Goal: Information Seeking & Learning: Find specific fact

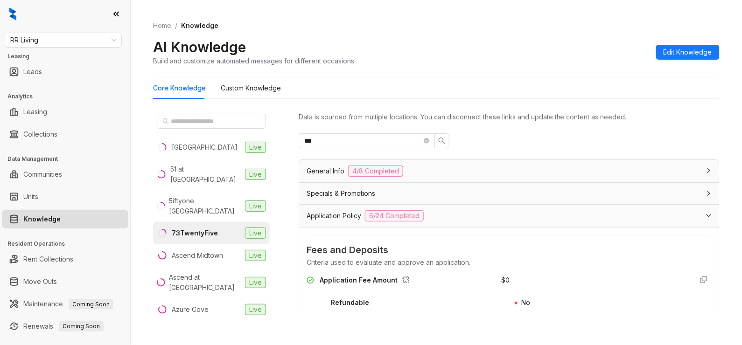
scroll to position [62, 0]
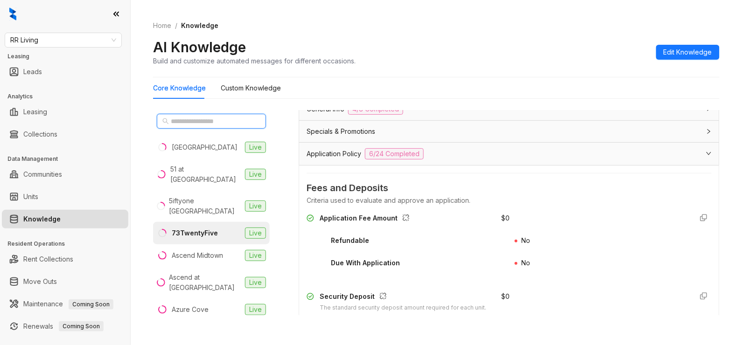
click at [211, 120] on input "text" at bounding box center [212, 121] width 82 height 10
type input "*"
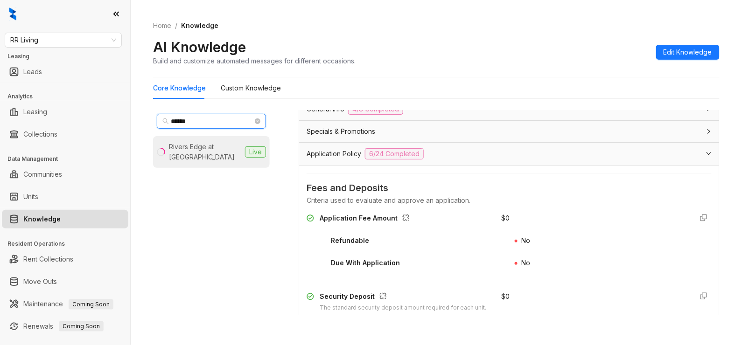
type input "******"
click at [215, 143] on div "Rivers Edge at [GEOGRAPHIC_DATA]" at bounding box center [205, 152] width 72 height 21
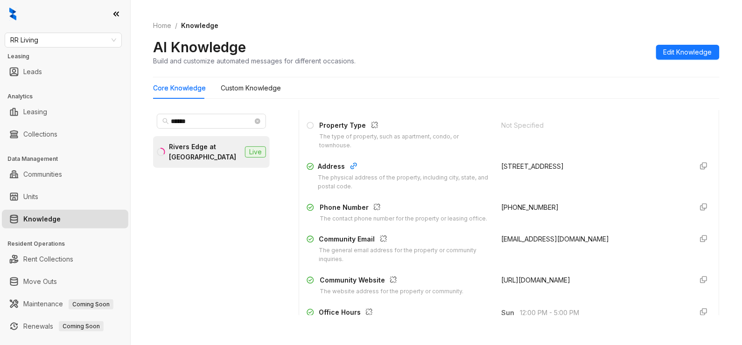
scroll to position [62, 0]
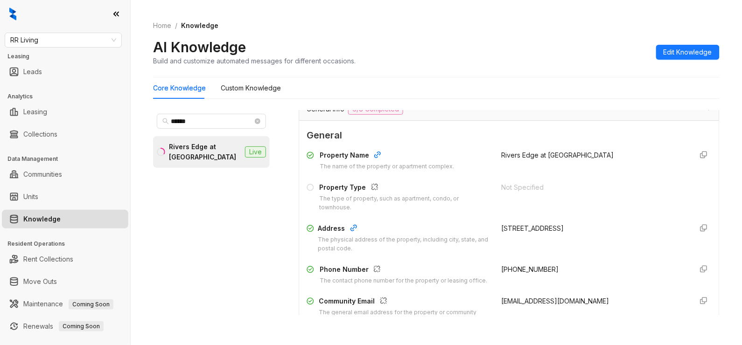
click at [547, 228] on div "[STREET_ADDRESS]" at bounding box center [594, 229] width 184 height 10
drag, startPoint x: 547, startPoint y: 228, endPoint x: 568, endPoint y: 231, distance: 20.8
click at [568, 231] on div "[STREET_ADDRESS]" at bounding box center [594, 229] width 184 height 10
drag, startPoint x: 568, startPoint y: 233, endPoint x: 557, endPoint y: 227, distance: 12.6
copy div "Columbia, [GEOGRAPHIC_DATA]"
